Goal: Task Accomplishment & Management: Use online tool/utility

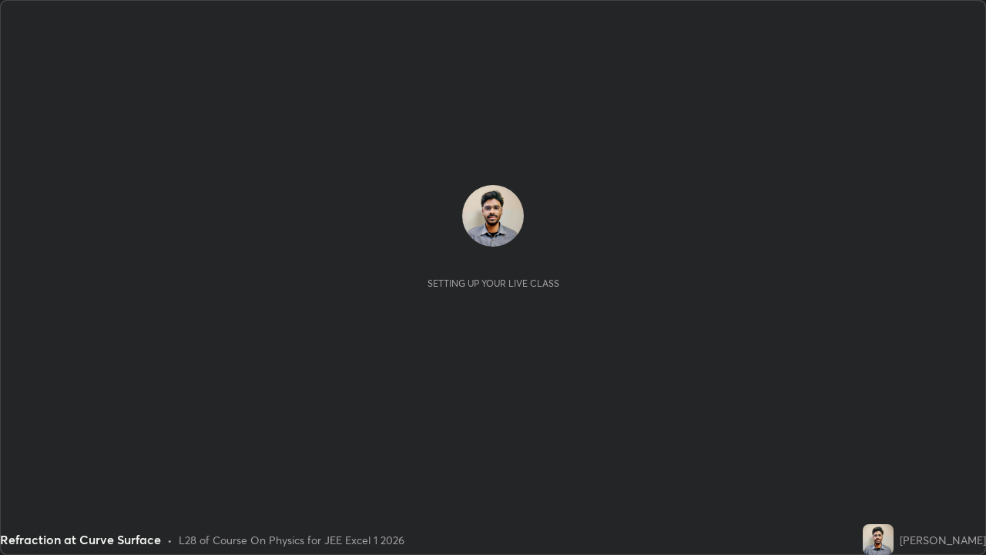
scroll to position [555, 985]
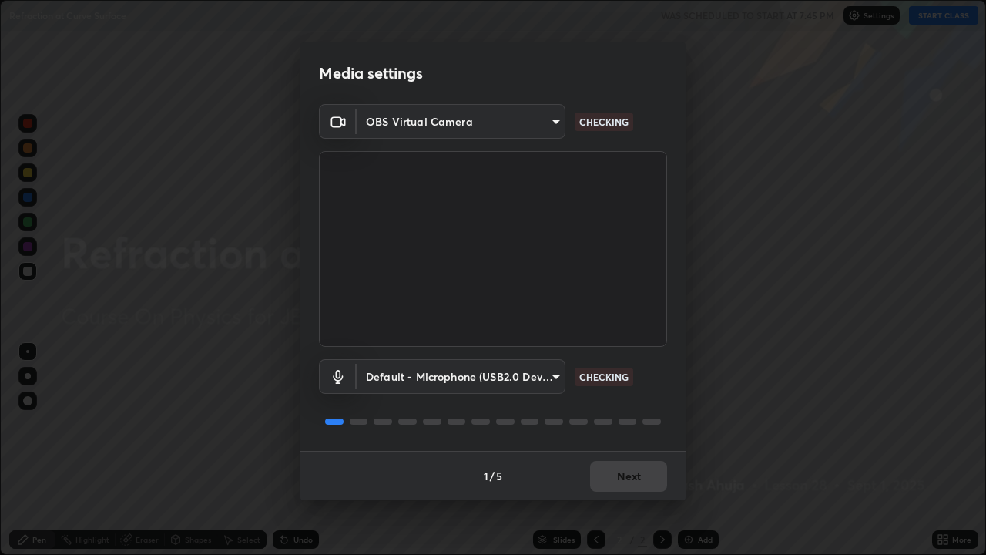
click at [495, 377] on body "Erase all Refraction at Curve Surface WAS SCHEDULED TO START AT 7:45 PM Setting…" at bounding box center [493, 277] width 986 height 555
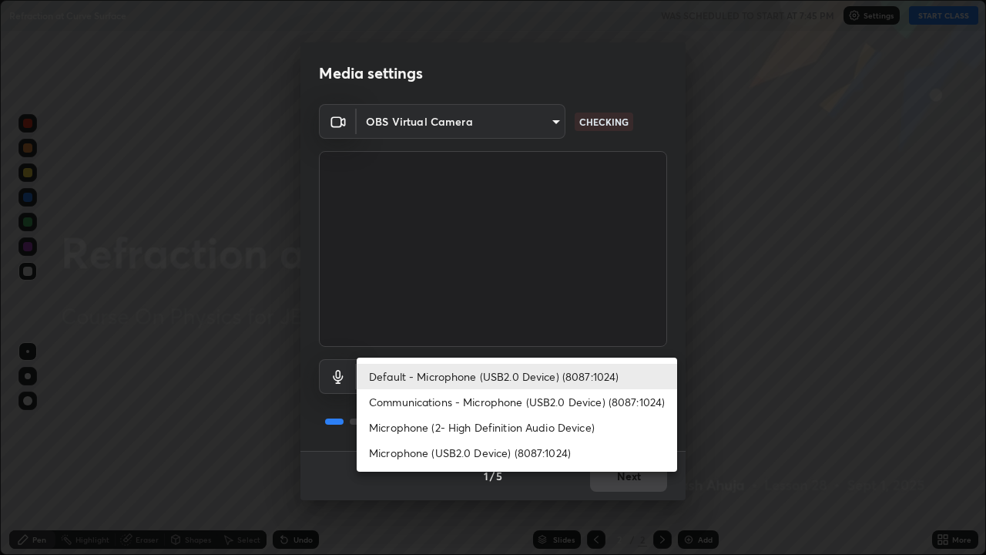
click at [515, 381] on li "Default - Microphone (USB2.0 Device) (8087:1024)" at bounding box center [517, 376] width 320 height 25
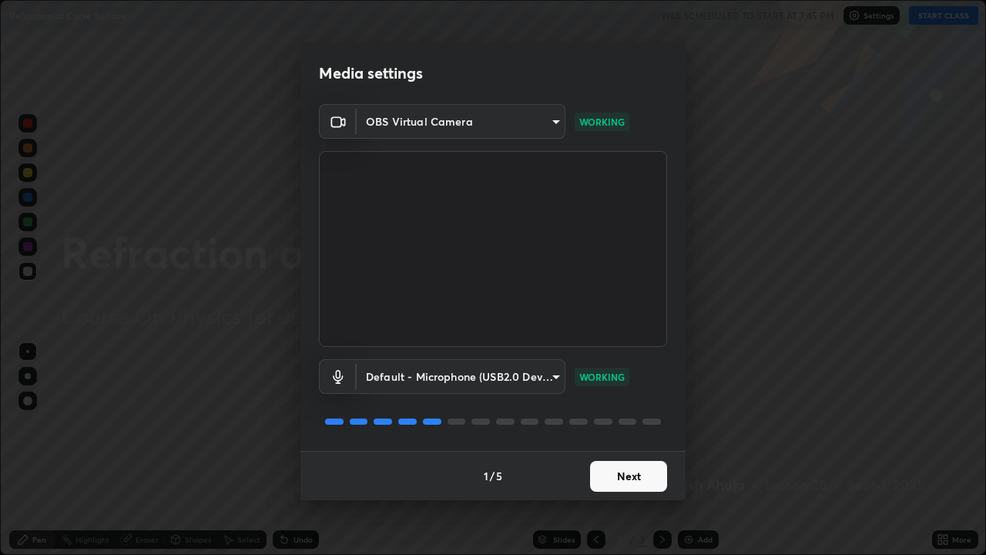
click at [619, 477] on button "Next" at bounding box center [628, 476] width 77 height 31
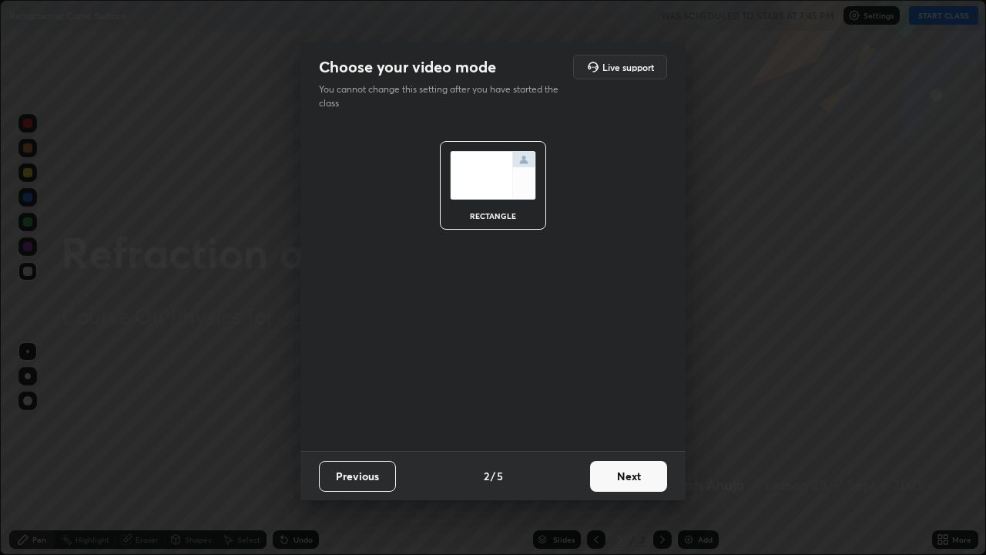
click at [631, 468] on button "Next" at bounding box center [628, 476] width 77 height 31
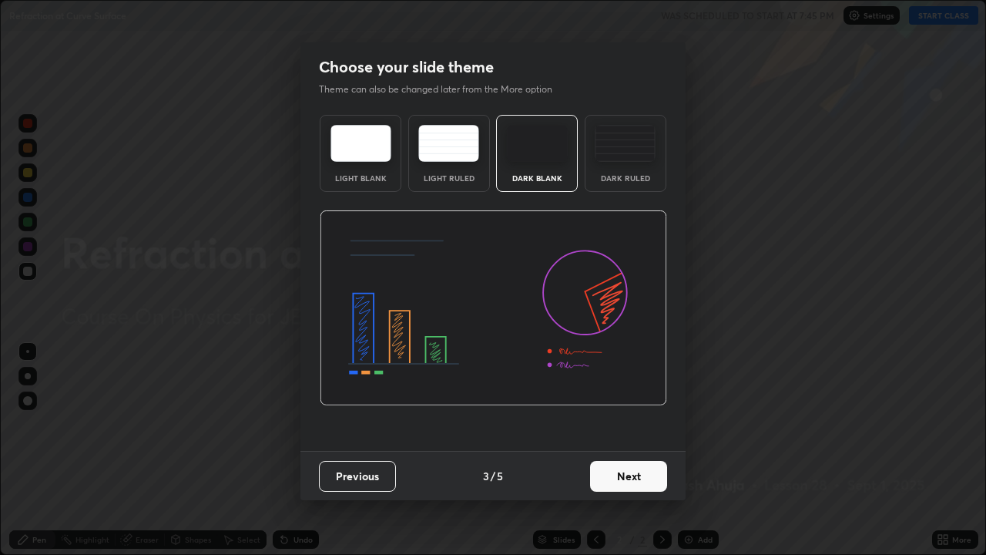
click at [628, 174] on div "Dark Ruled" at bounding box center [626, 178] width 62 height 8
click at [623, 498] on div "Previous 3 / 5 Next" at bounding box center [492, 475] width 385 height 49
click at [612, 472] on button "Next" at bounding box center [628, 476] width 77 height 31
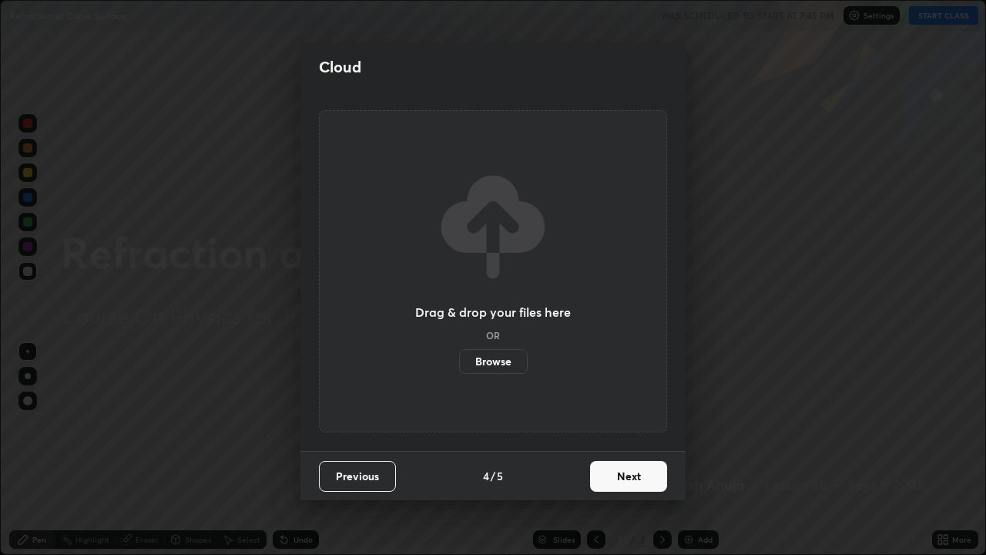
click at [640, 473] on button "Next" at bounding box center [628, 476] width 77 height 31
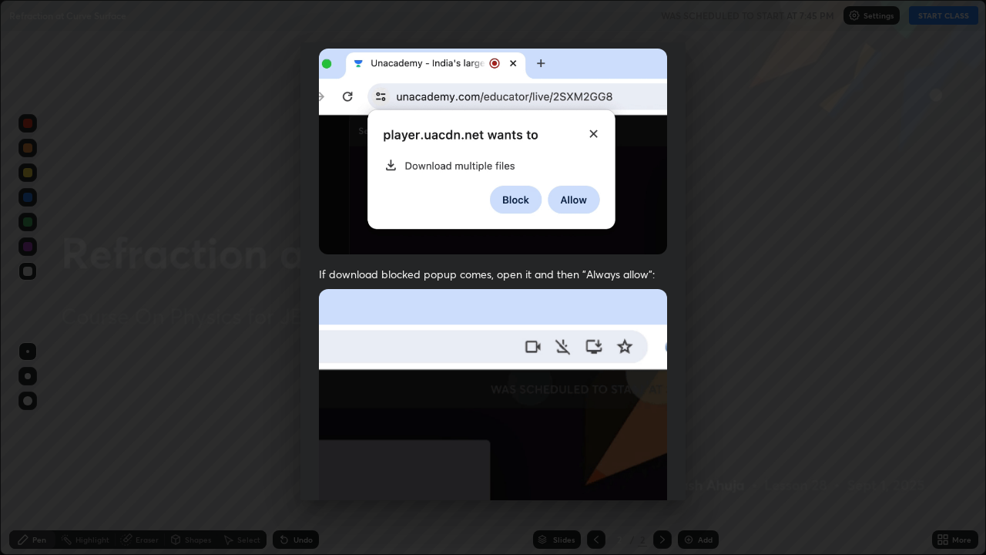
scroll to position [313, 0]
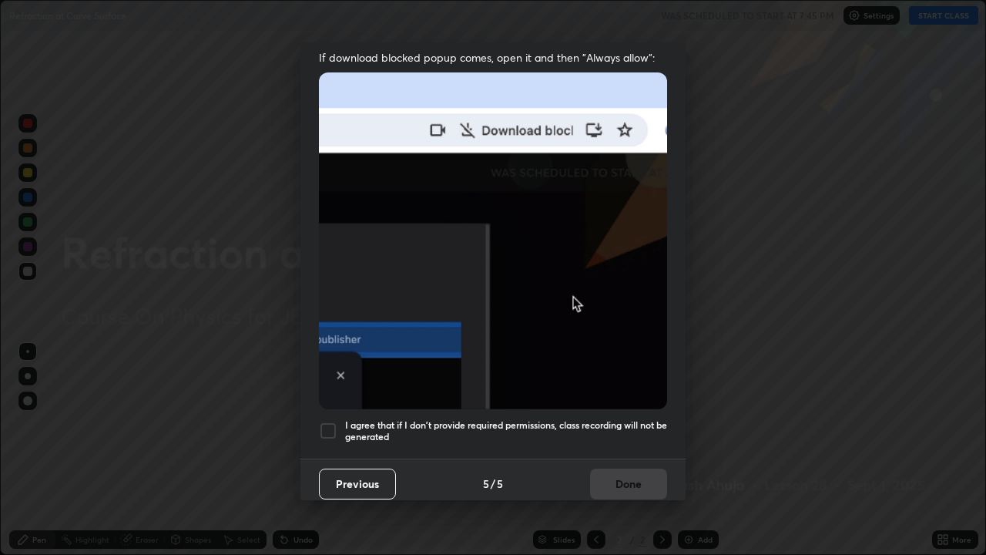
click at [558, 419] on h5 "I agree that if I don't provide required permissions, class recording will not …" at bounding box center [506, 431] width 322 height 24
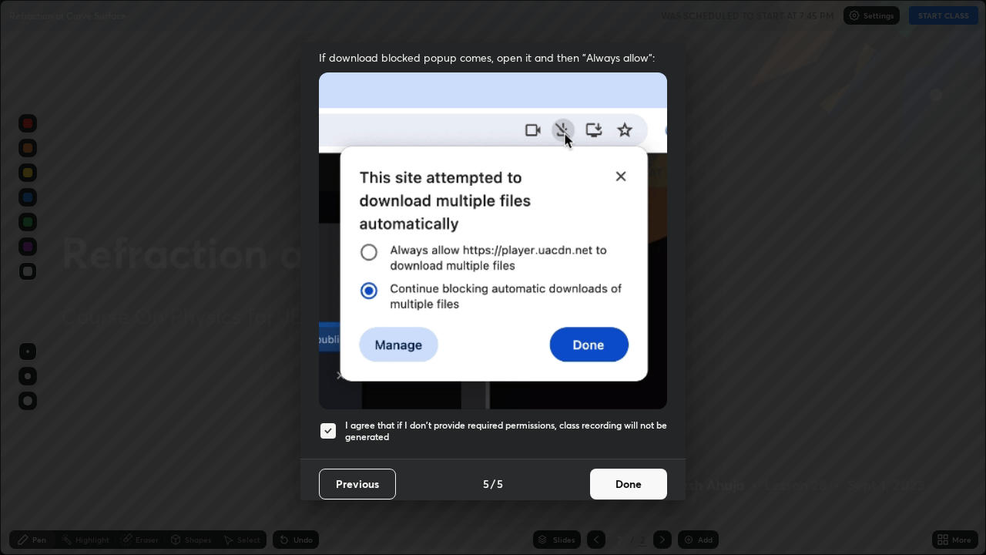
click at [619, 468] on button "Done" at bounding box center [628, 483] width 77 height 31
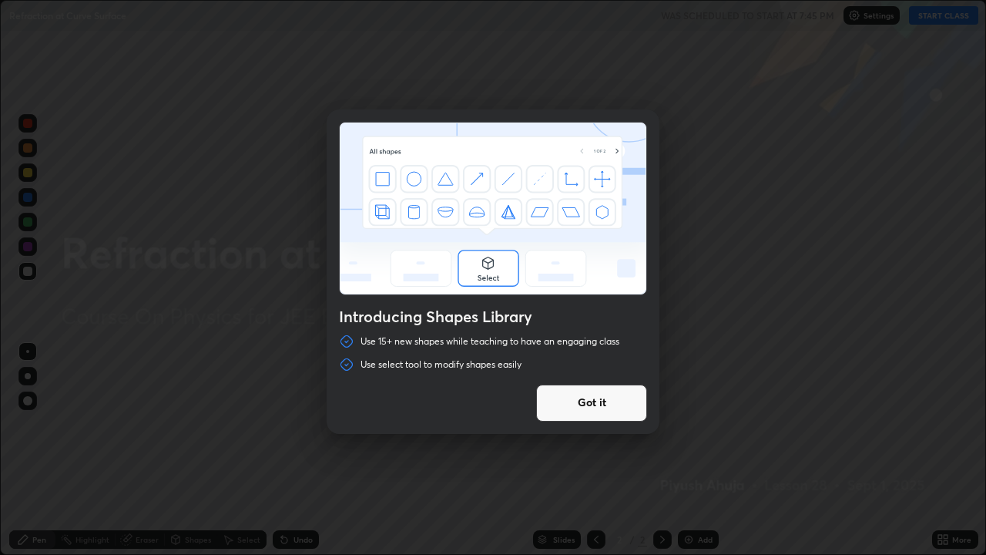
click at [585, 401] on button "Got it" at bounding box center [591, 402] width 111 height 37
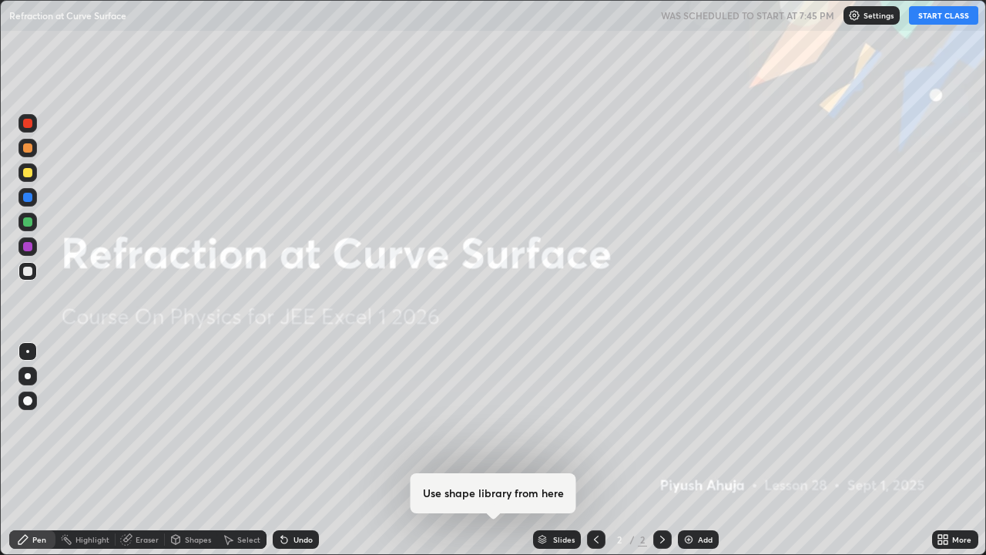
click at [928, 16] on button "START CLASS" at bounding box center [943, 15] width 69 height 18
